Goal: Complete application form: Complete application form

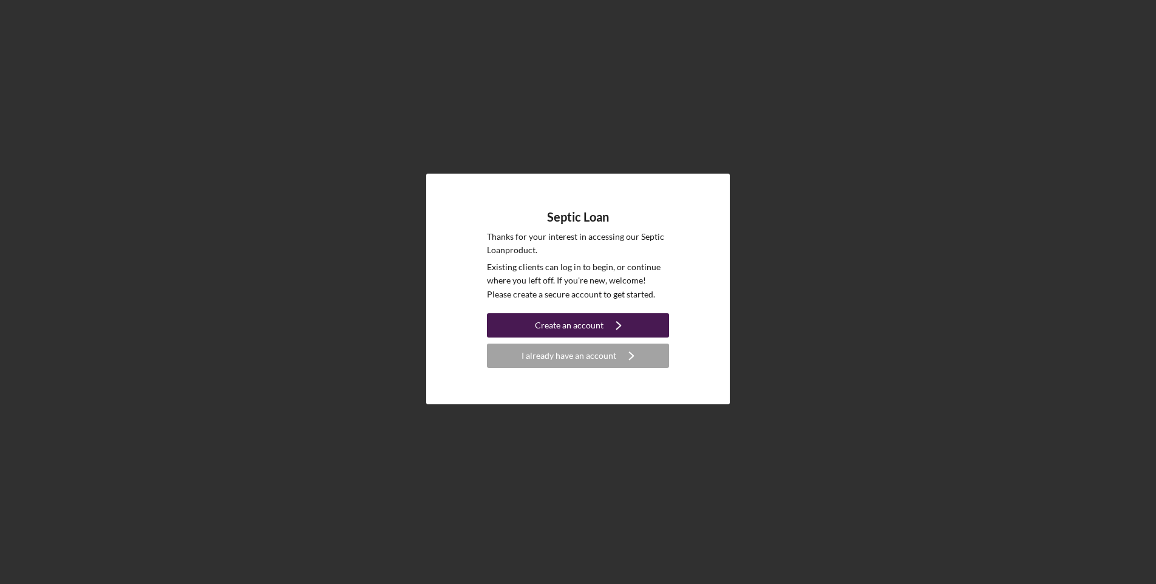
click at [593, 330] on div "Create an account" at bounding box center [569, 325] width 69 height 24
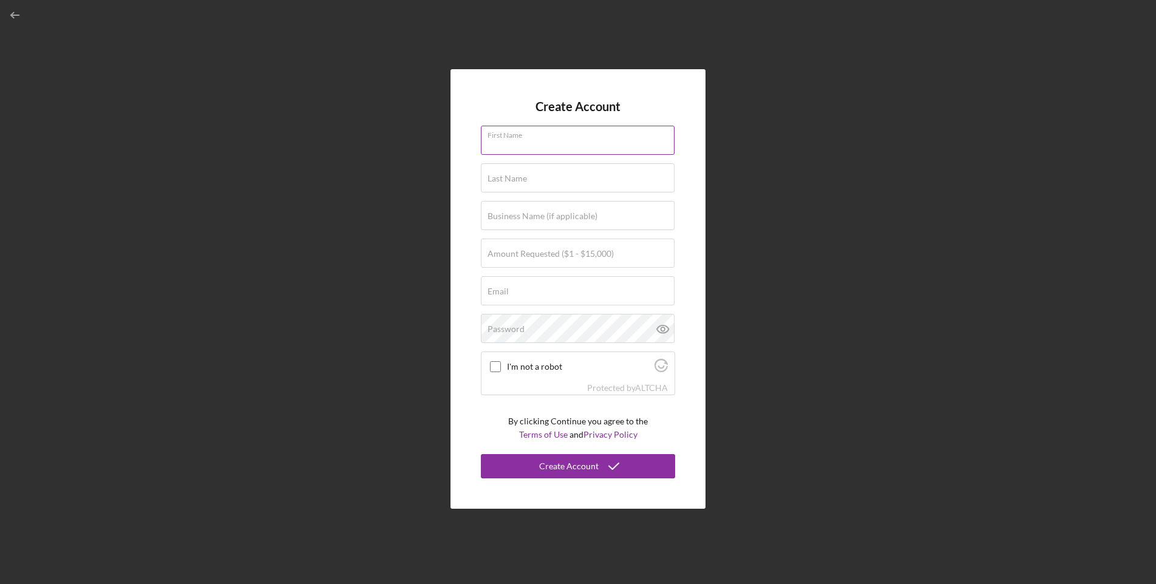
click at [564, 132] on div "First Name" at bounding box center [578, 141] width 194 height 30
type input "[PERSON_NAME]"
type input "Cabarse"
type input "[EMAIL_ADDRESS][DOMAIN_NAME]"
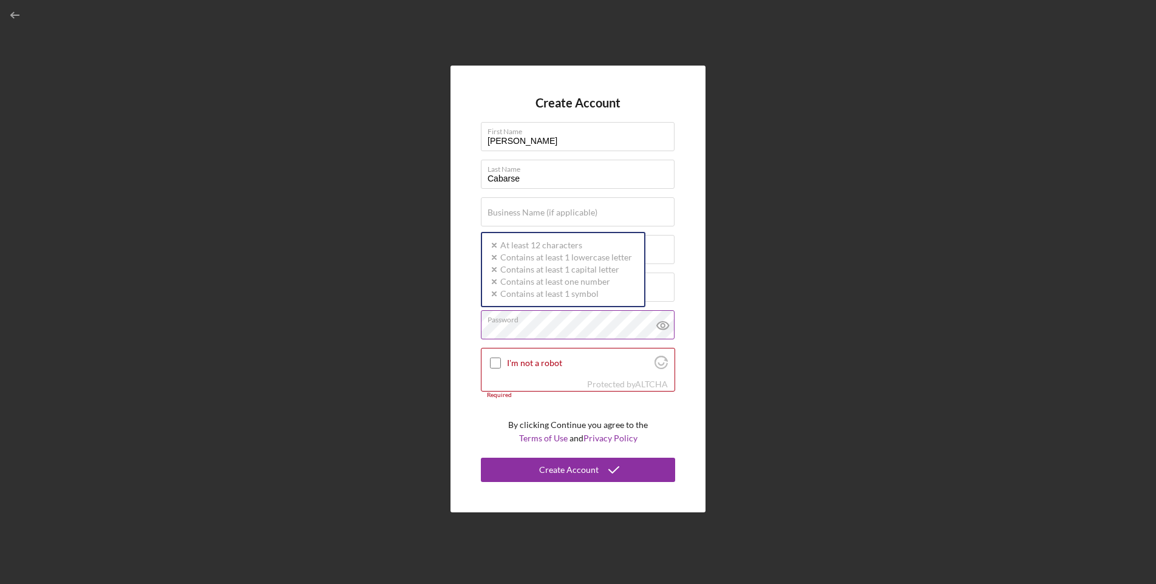
click at [585, 319] on div "Password Icon/icon-validation-no At least 12 characters Icon/icon-validation-no…" at bounding box center [578, 325] width 194 height 30
click at [425, 297] on div "Create Account First Name [PERSON_NAME] Last Name Cabarse Business Name (if app…" at bounding box center [578, 289] width 1144 height 578
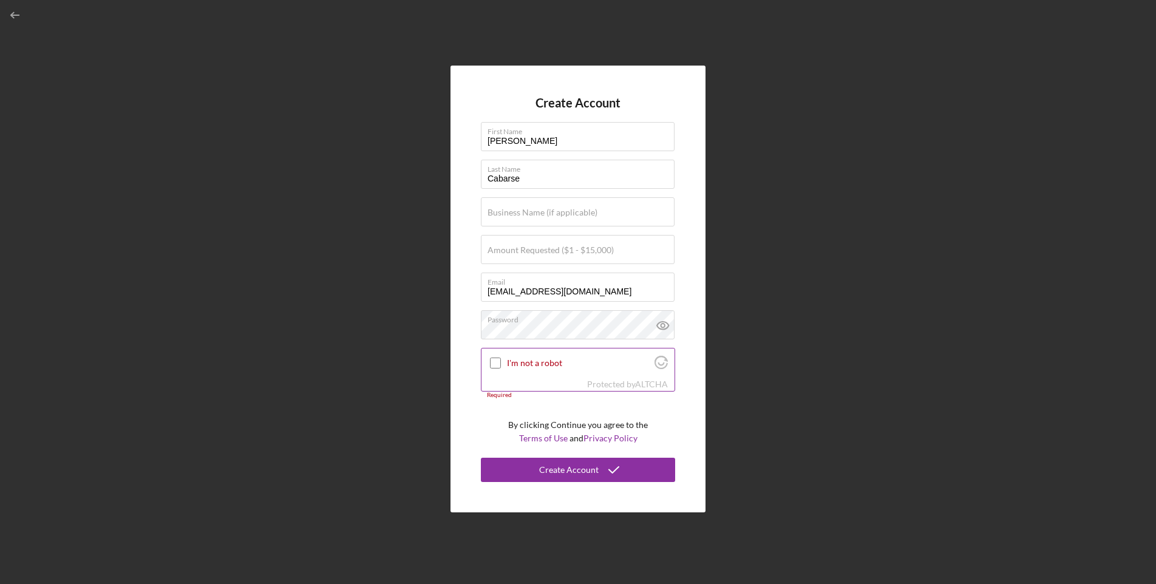
click at [491, 364] on input "I'm not a robot" at bounding box center [495, 363] width 11 height 11
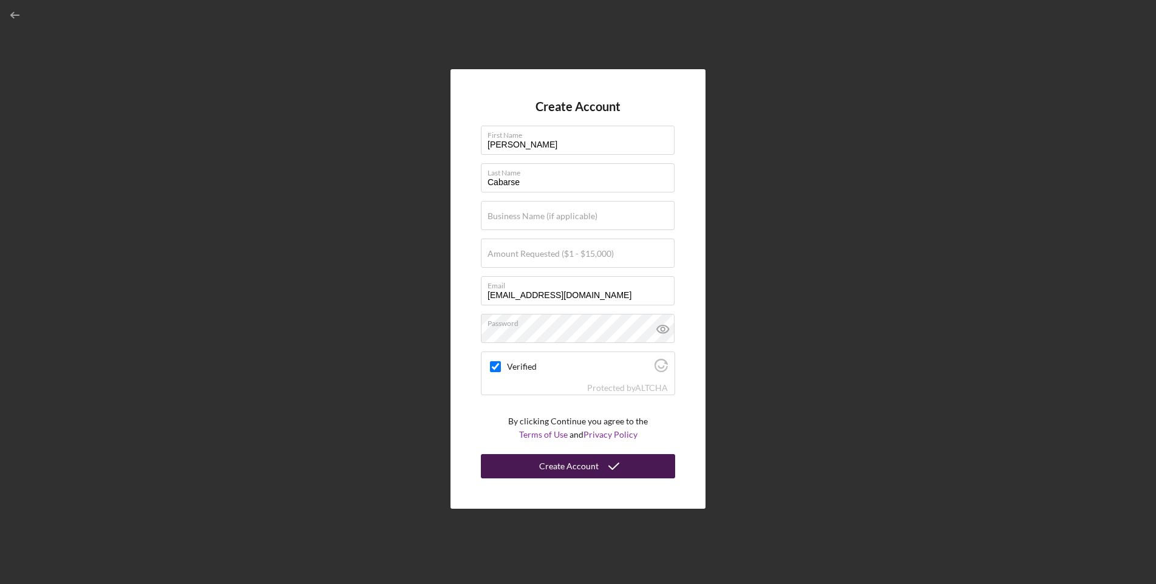
click at [562, 467] on div "Create Account" at bounding box center [568, 466] width 59 height 24
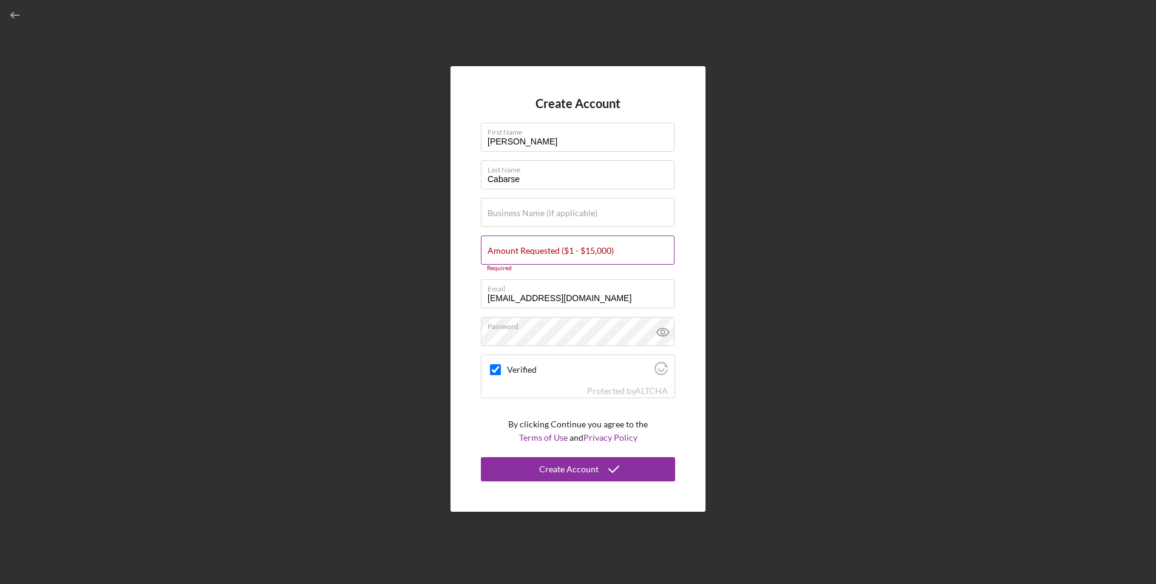
click at [529, 246] on label "Amount Requested ($1 - $15,000)" at bounding box center [550, 251] width 126 height 10
click at [529, 245] on input "Amount Requested ($1 - $15,000)" at bounding box center [578, 250] width 194 height 29
checkbox input "true"
